Goal: Task Accomplishment & Management: Manage account settings

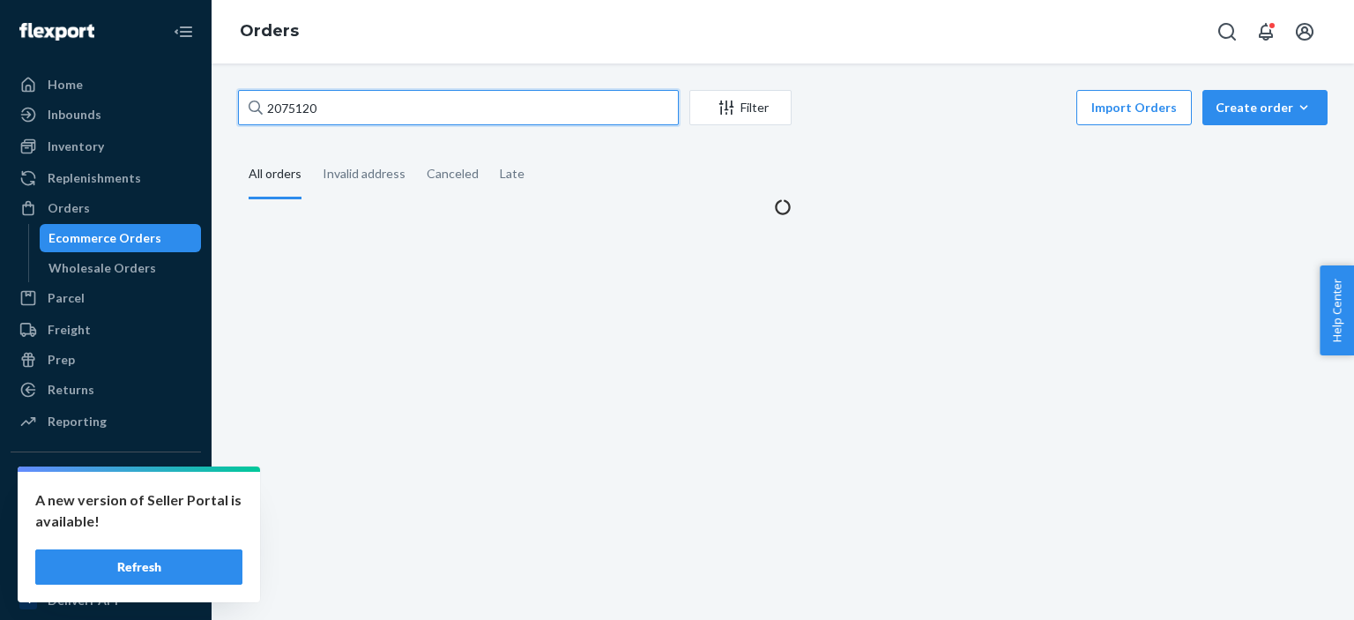
click at [340, 115] on input "2075120" at bounding box center [458, 107] width 441 height 35
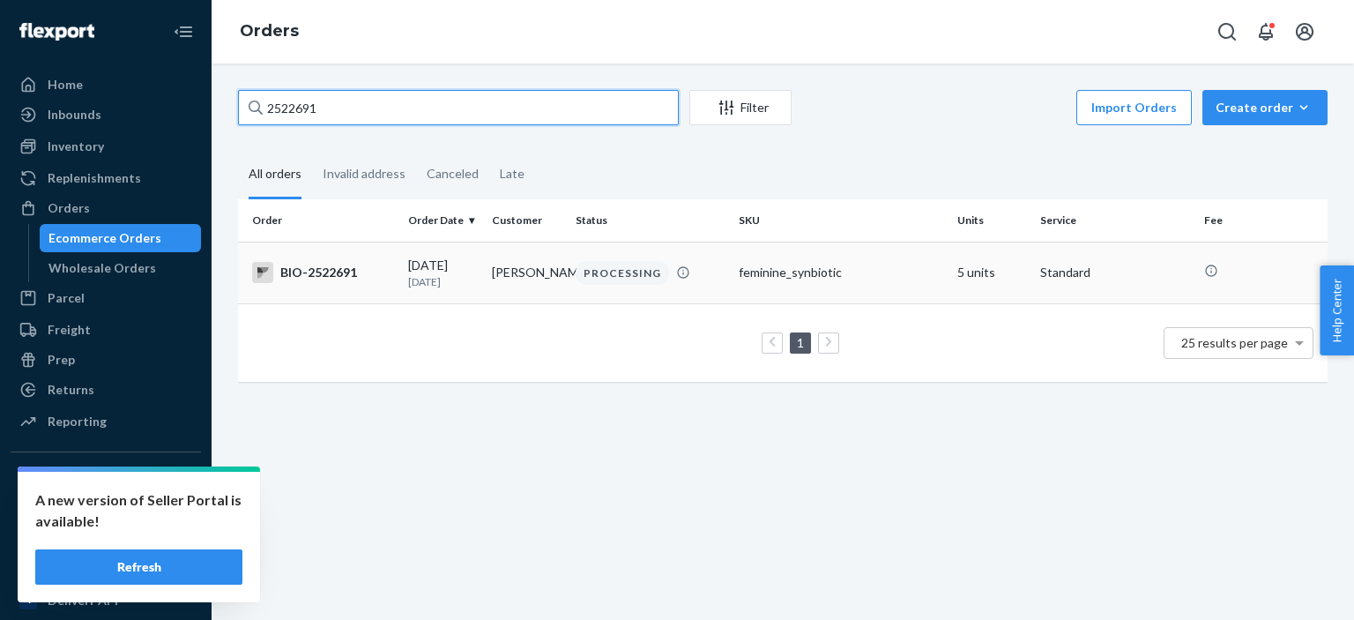
type input "2522691"
click at [338, 271] on div "BIO-2522691" at bounding box center [323, 272] width 142 height 21
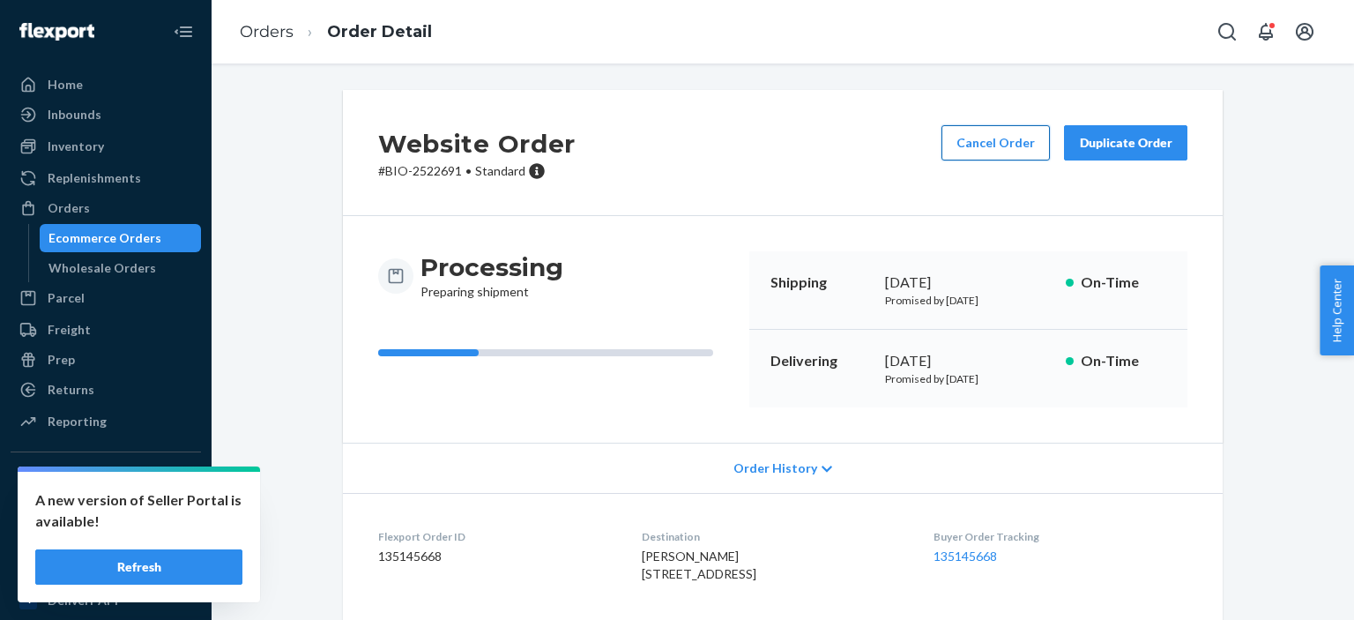
click at [992, 143] on button "Cancel Order" at bounding box center [995, 142] width 108 height 35
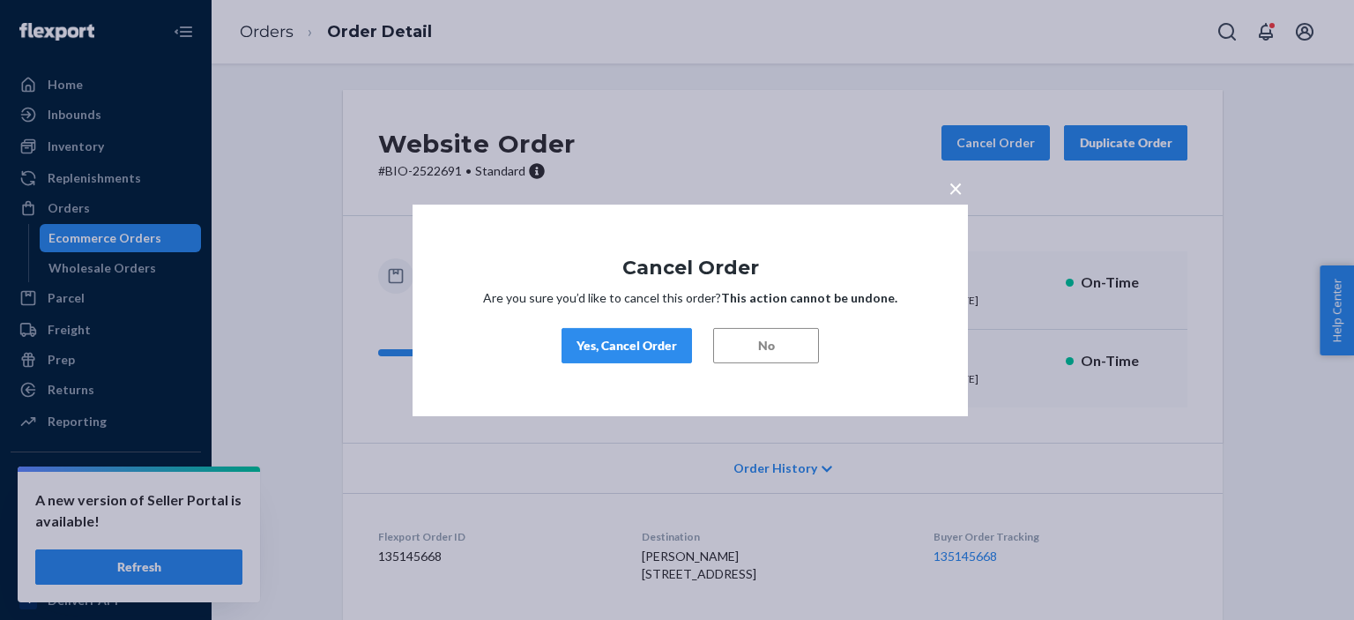
click at [650, 348] on div "Yes, Cancel Order" at bounding box center [626, 346] width 100 height 18
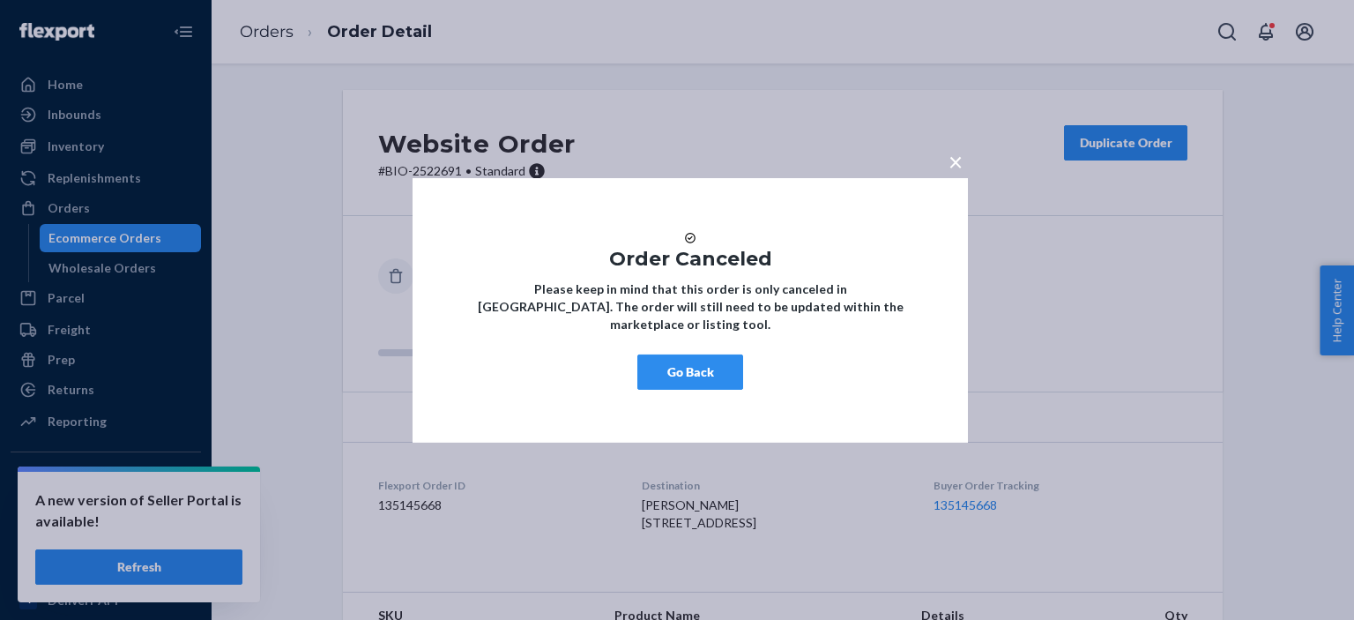
click at [955, 158] on span "×" at bounding box center [955, 160] width 14 height 30
